Goal: Navigation & Orientation: Find specific page/section

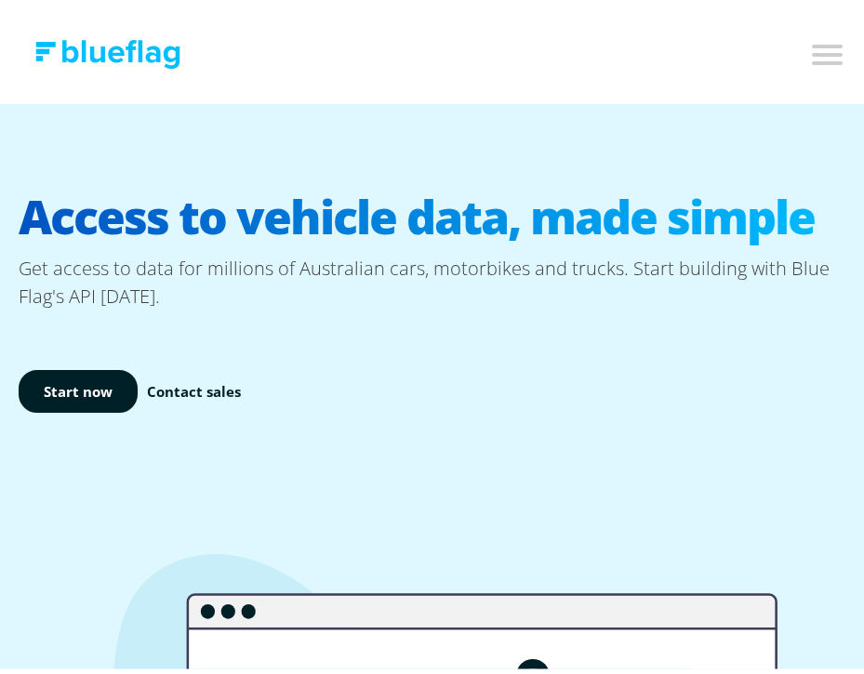
click at [810, 49] on input "Toggle mobile navigation menu" at bounding box center [825, 48] width 37 height 30
checkbox input "true"
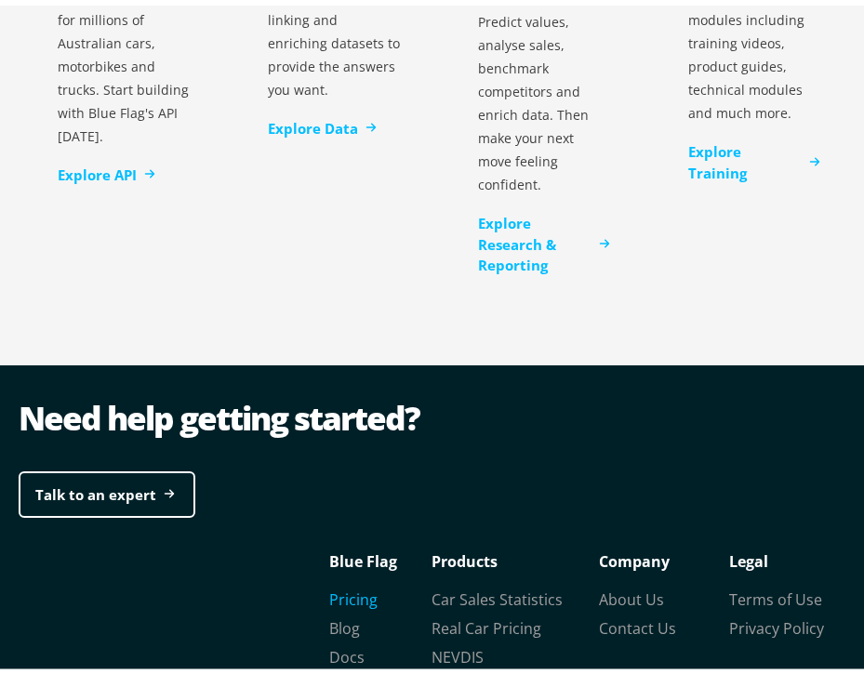
scroll to position [6013, 0]
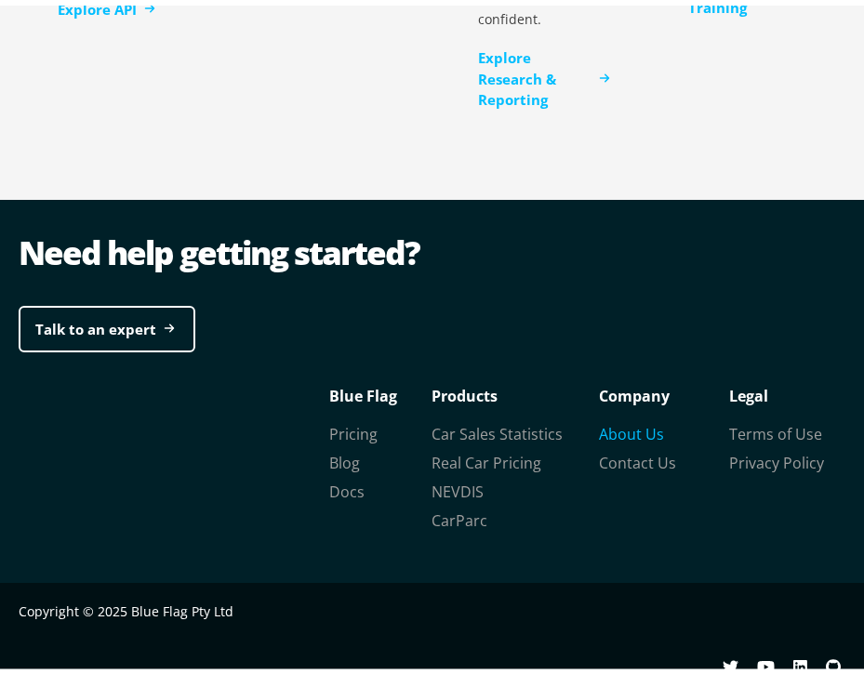
click at [626, 418] on link "About Us" at bounding box center [631, 428] width 65 height 20
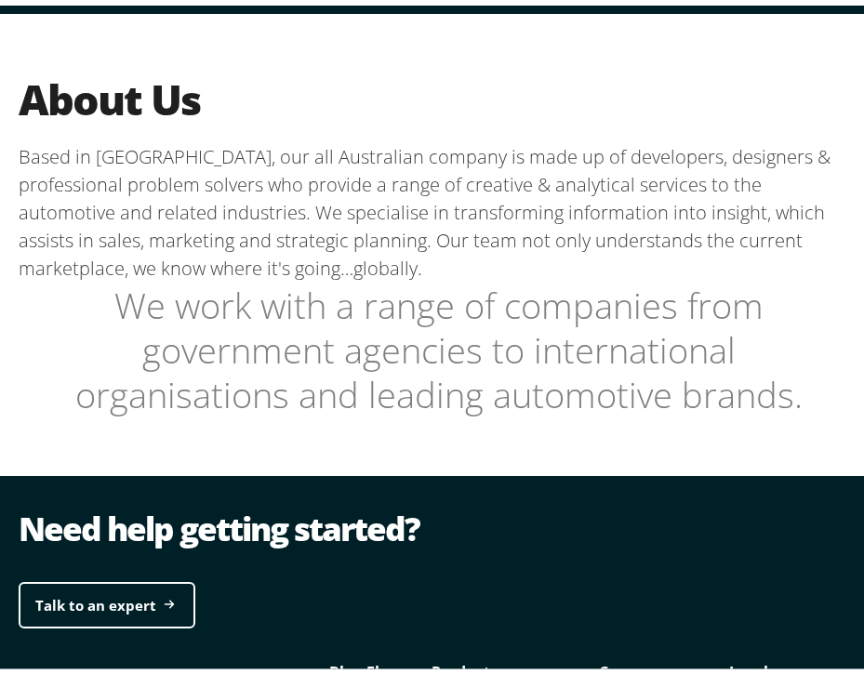
scroll to position [429, 0]
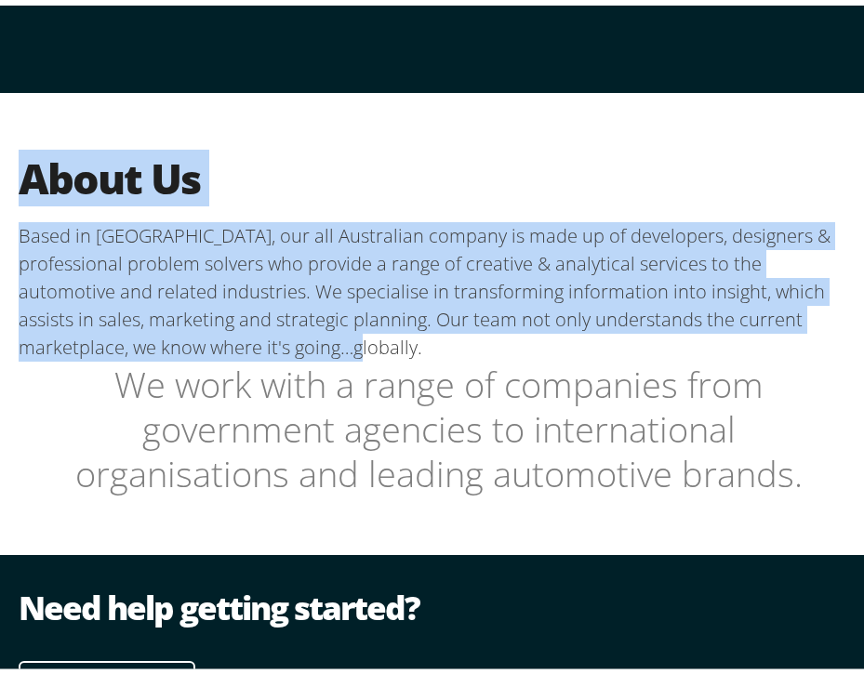
drag, startPoint x: 460, startPoint y: 347, endPoint x: -5, endPoint y: 150, distance: 504.8
click at [0, 150] on html "Products API NEVDIS Plate to VIN vin, chassis, registration plate, registration…" at bounding box center [438, 308] width 877 height 1475
copy section "About Us Based in [GEOGRAPHIC_DATA], our all Australian company is made up of d…"
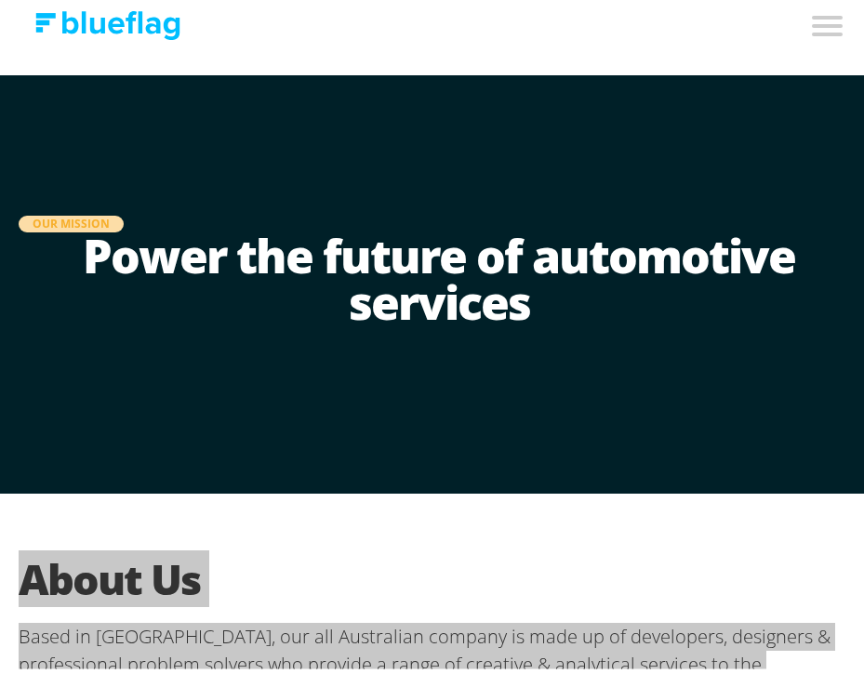
scroll to position [0, 0]
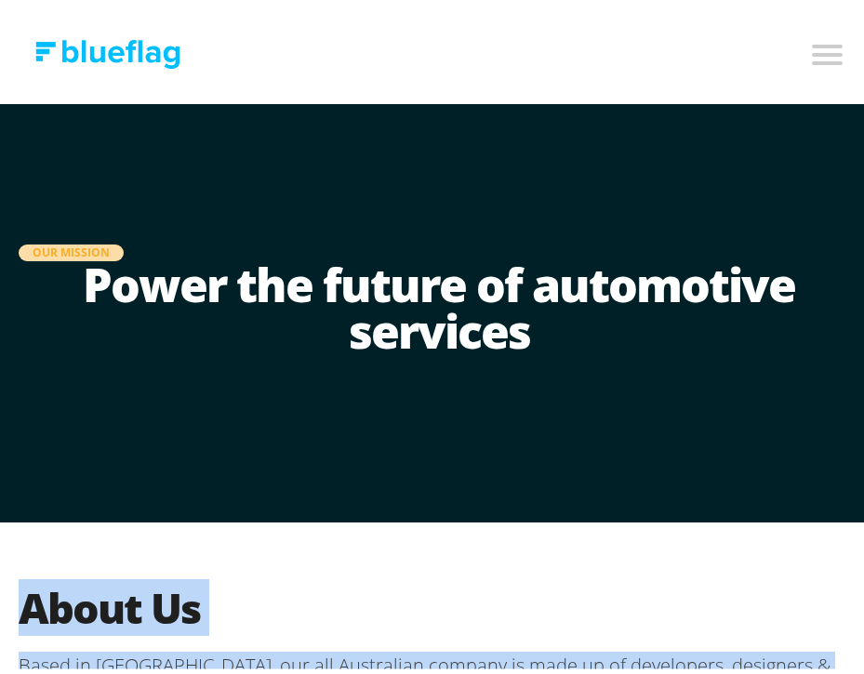
click at [807, 44] on input "Toggle mobile navigation menu" at bounding box center [825, 48] width 37 height 30
checkbox input "true"
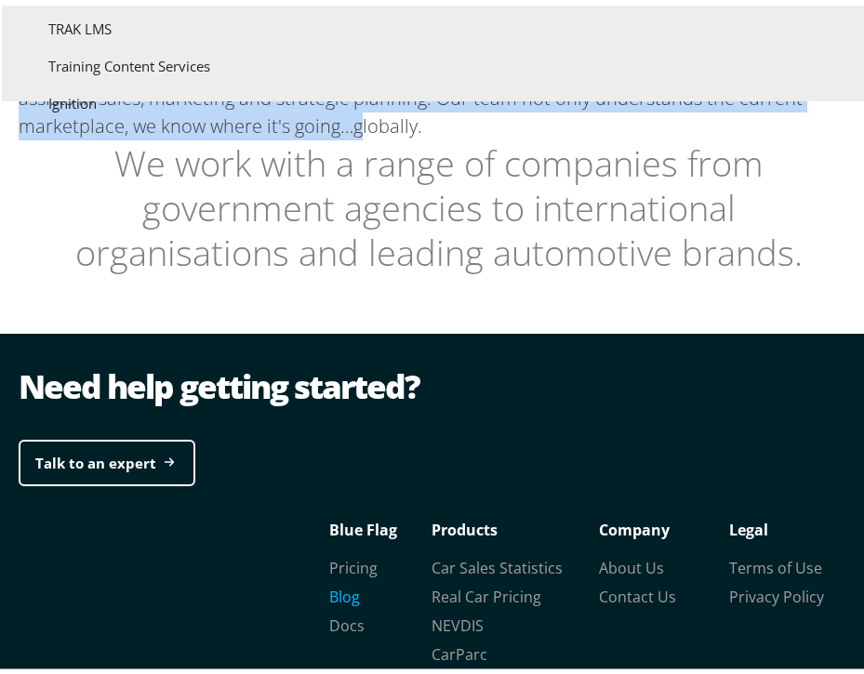
scroll to position [801, 0]
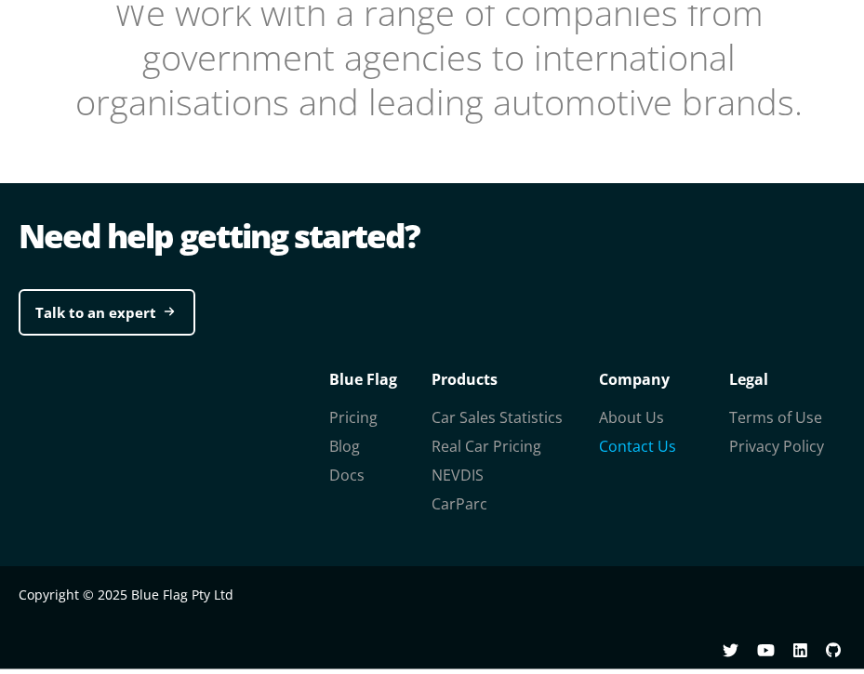
click at [627, 435] on link "Contact Us" at bounding box center [637, 440] width 77 height 20
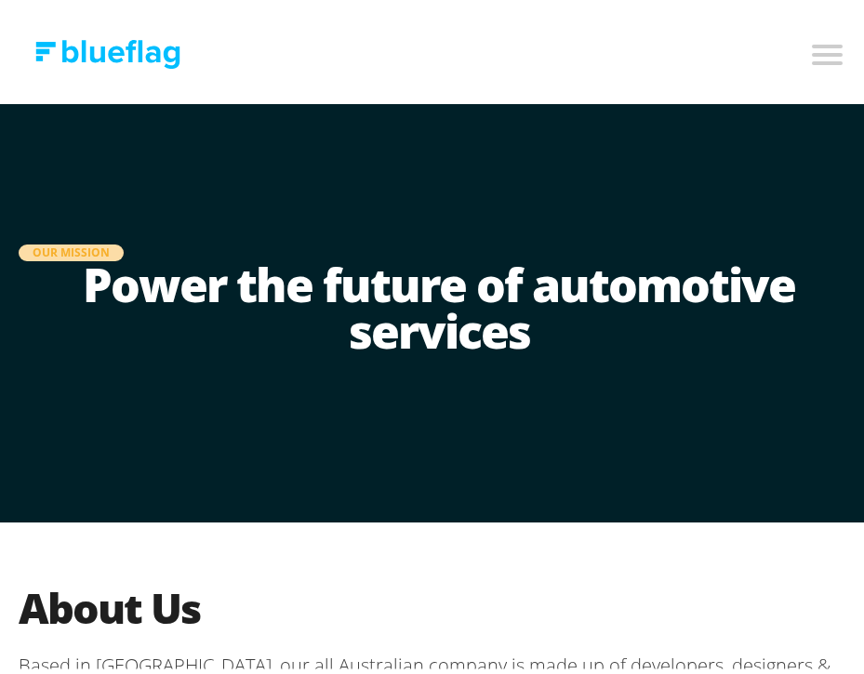
click at [832, 46] on nav "Products API NEVDIS Plate to VIN vin, chassis, registration plate, registration…" at bounding box center [438, 49] width 877 height 99
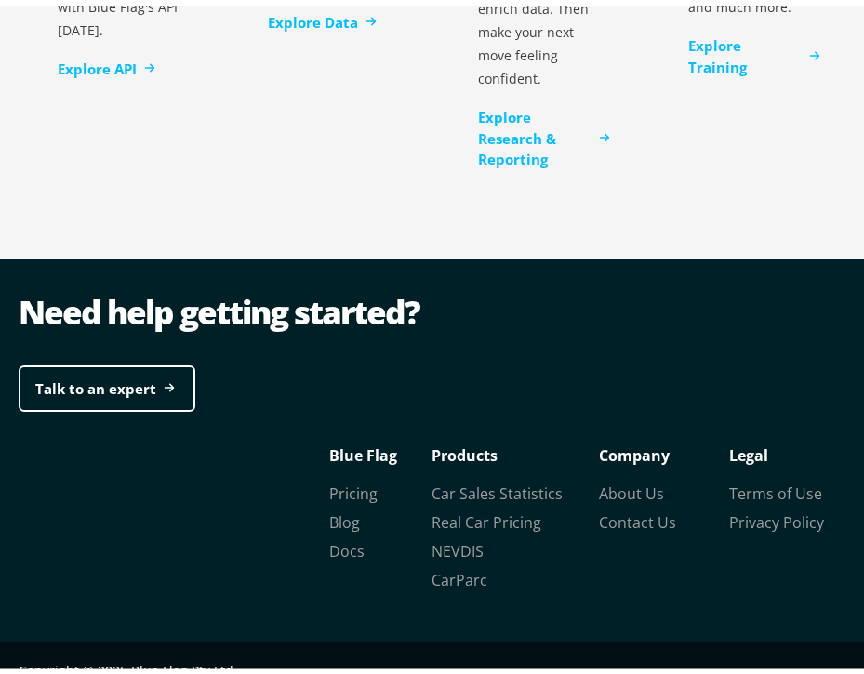
scroll to position [6013, 0]
